Goal: Task Accomplishment & Management: Use online tool/utility

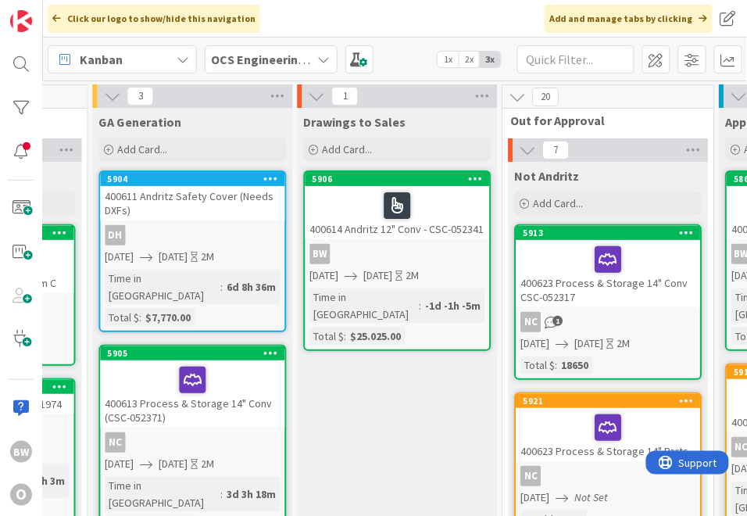
scroll to position [0, 619]
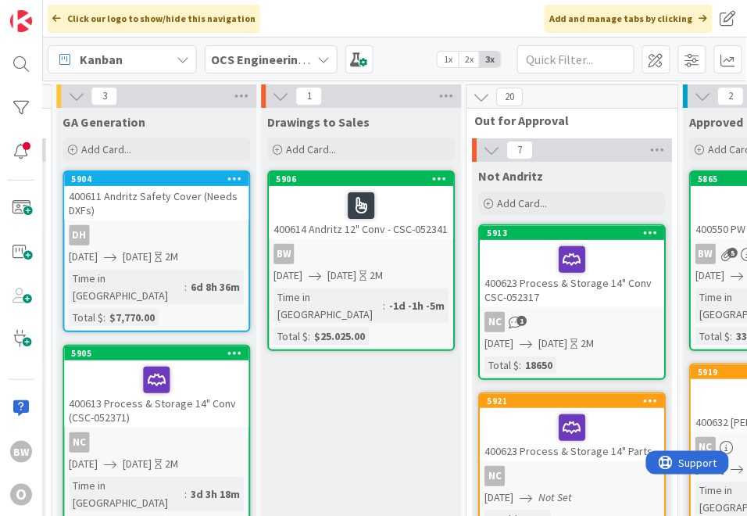
click at [389, 198] on div at bounding box center [360, 205] width 175 height 33
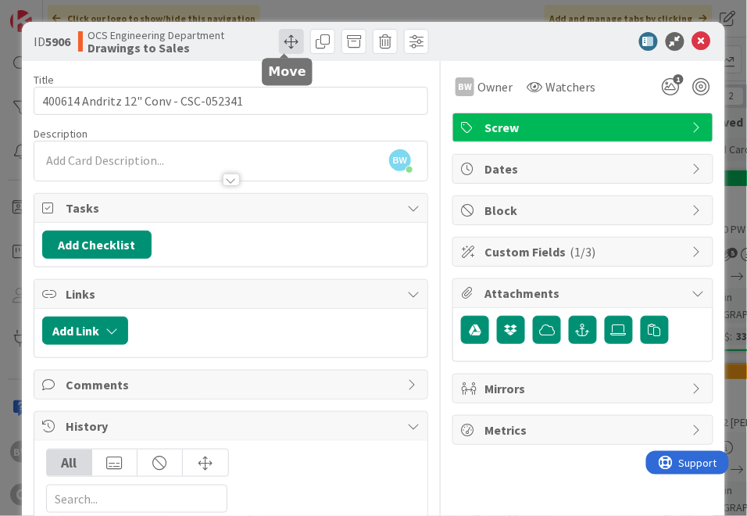
click at [291, 36] on span at bounding box center [291, 41] width 25 height 25
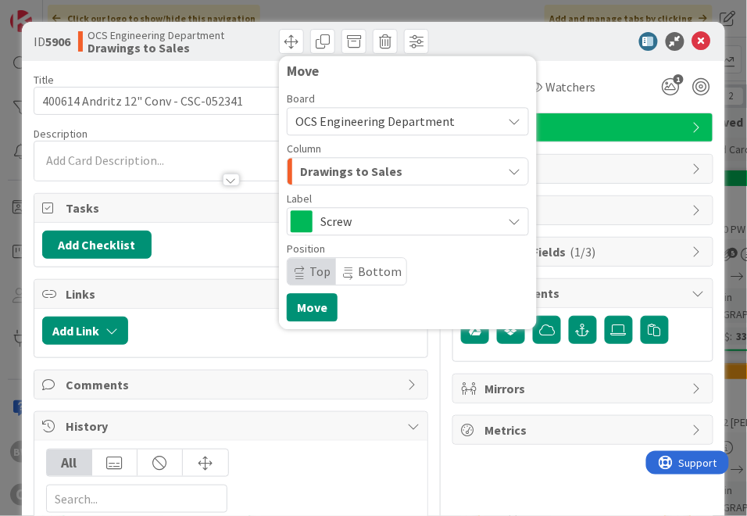
click at [339, 173] on span "Drawings to Sales" at bounding box center [351, 171] width 102 height 20
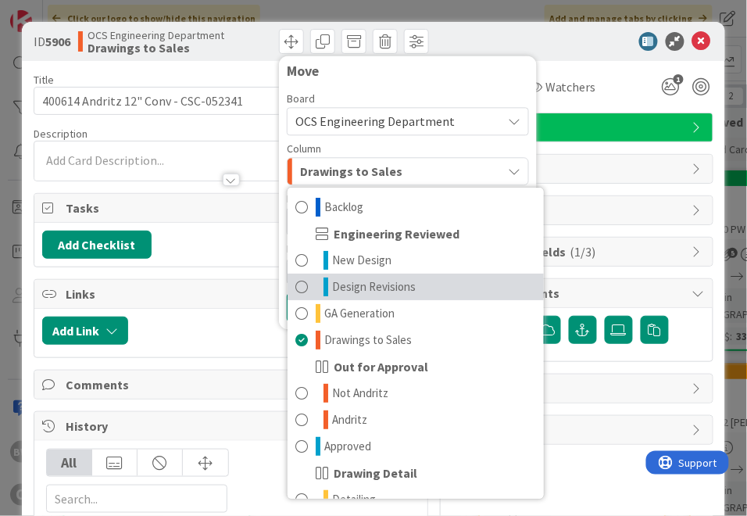
click at [369, 283] on span "Design Revisions" at bounding box center [374, 286] width 84 height 19
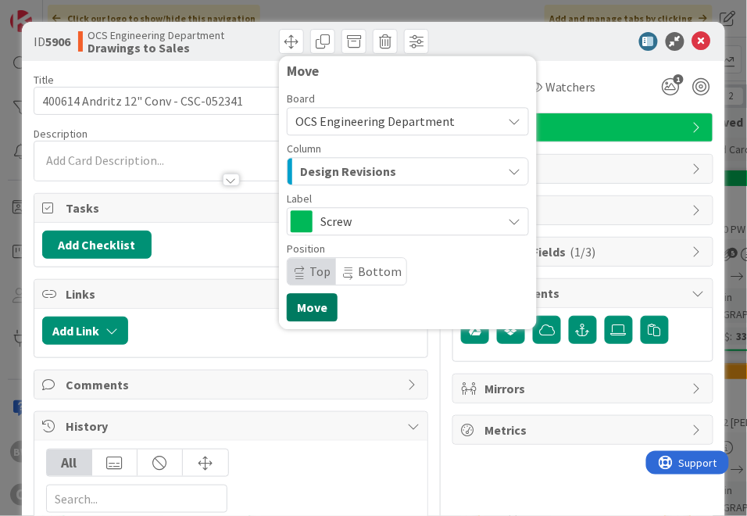
click at [318, 306] on button "Move" at bounding box center [312, 307] width 51 height 28
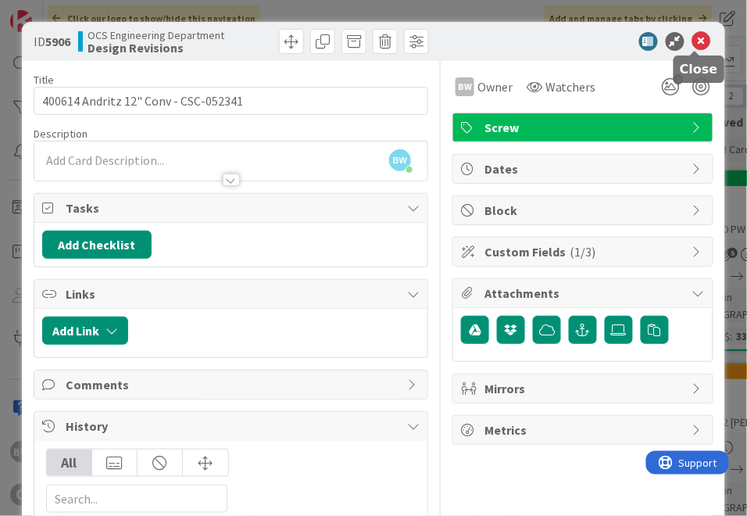
click at [693, 41] on icon at bounding box center [701, 41] width 19 height 19
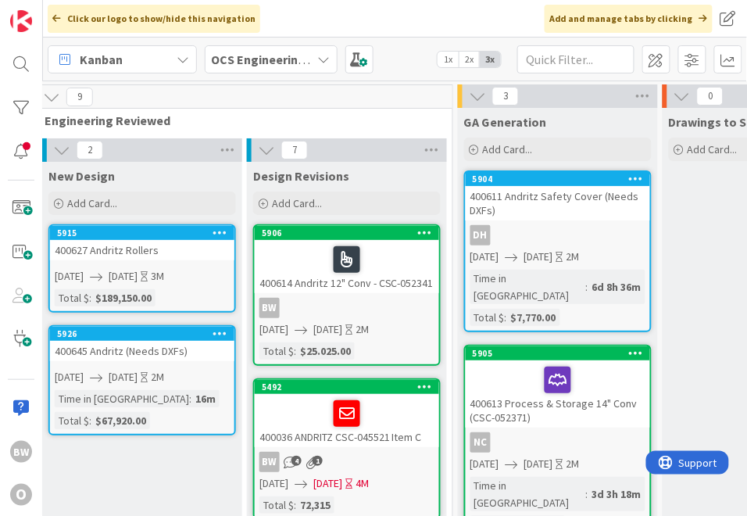
scroll to position [0, 95]
